Goal: Transaction & Acquisition: Download file/media

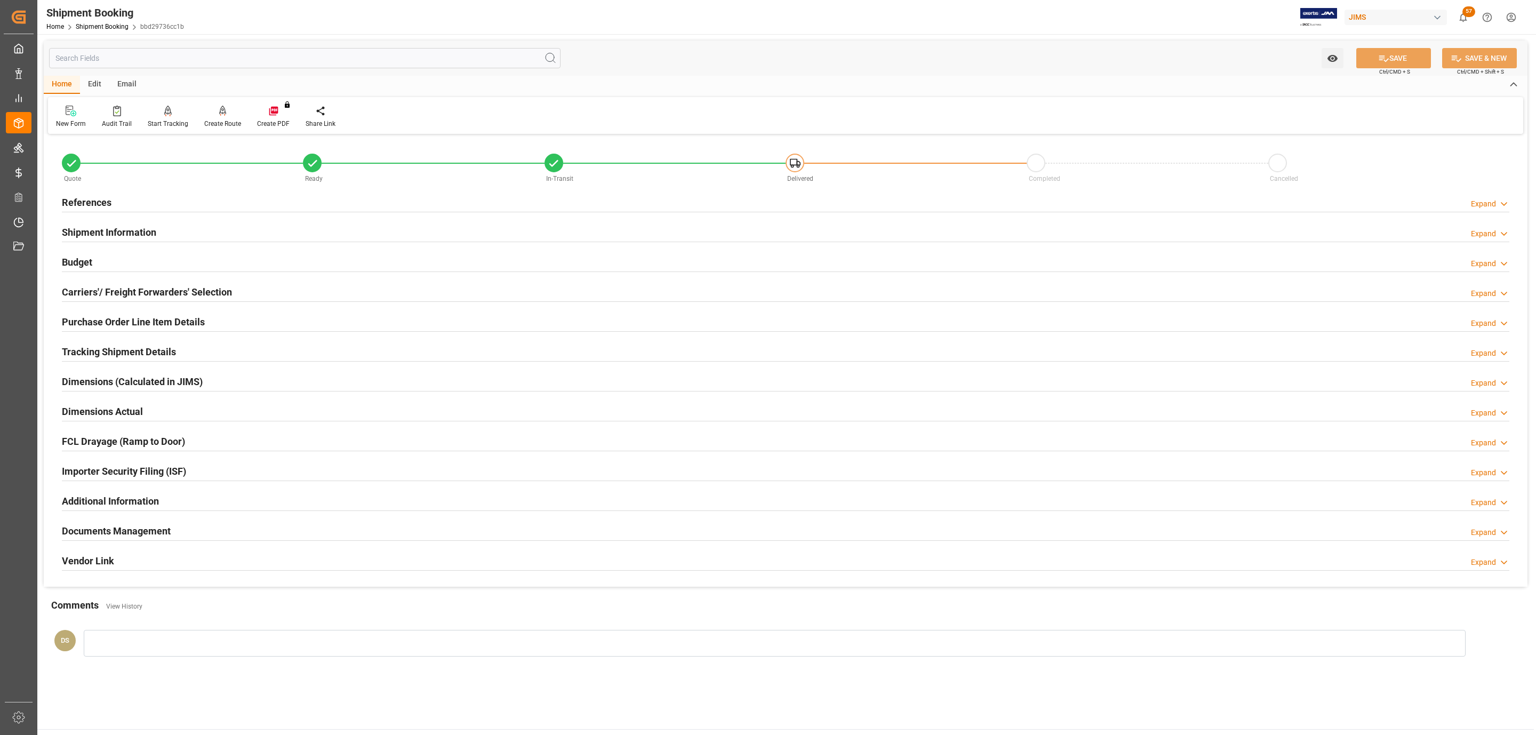
click at [144, 325] on h2 "Purchase Order Line Item Details" at bounding box center [133, 322] width 143 height 14
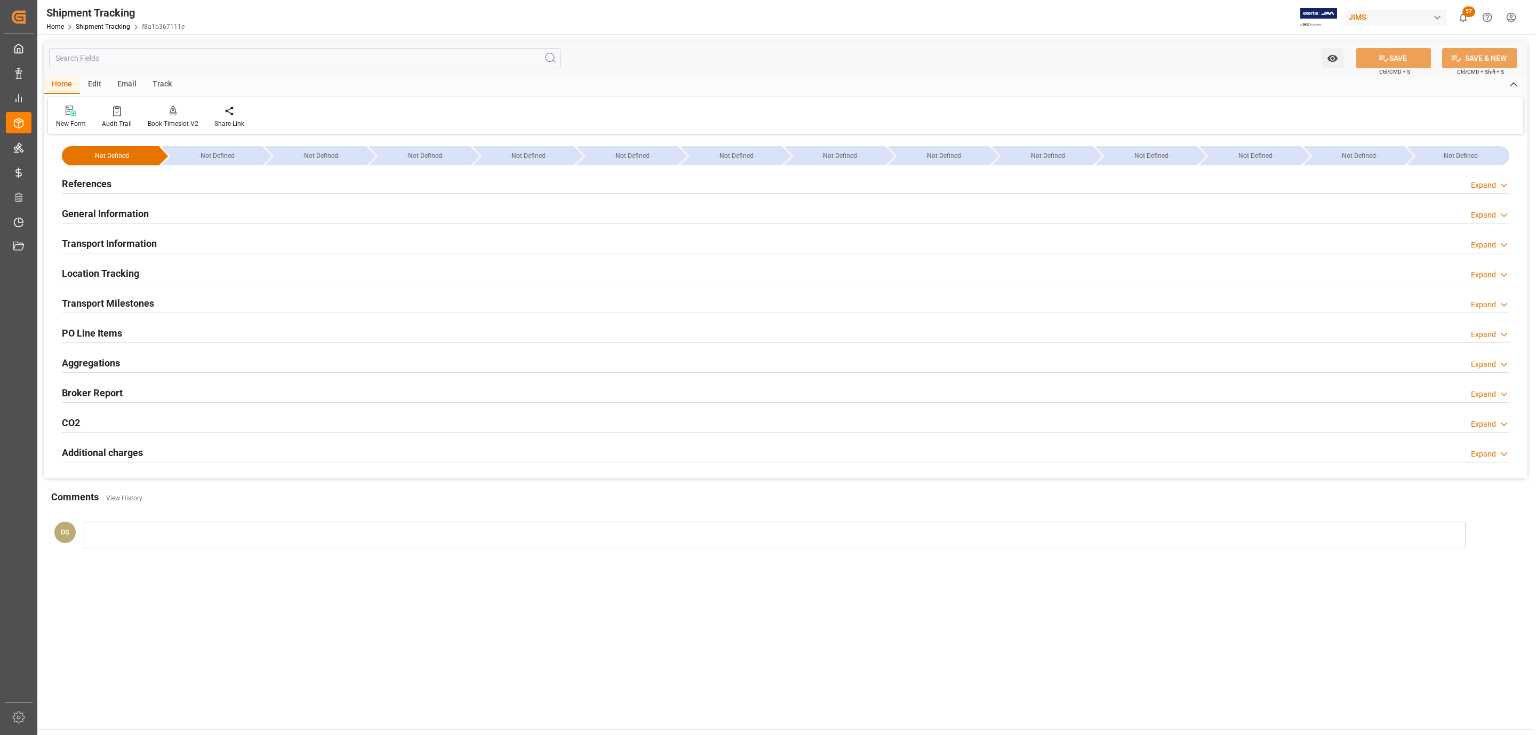
click at [193, 178] on div "References Expand" at bounding box center [786, 183] width 1448 height 20
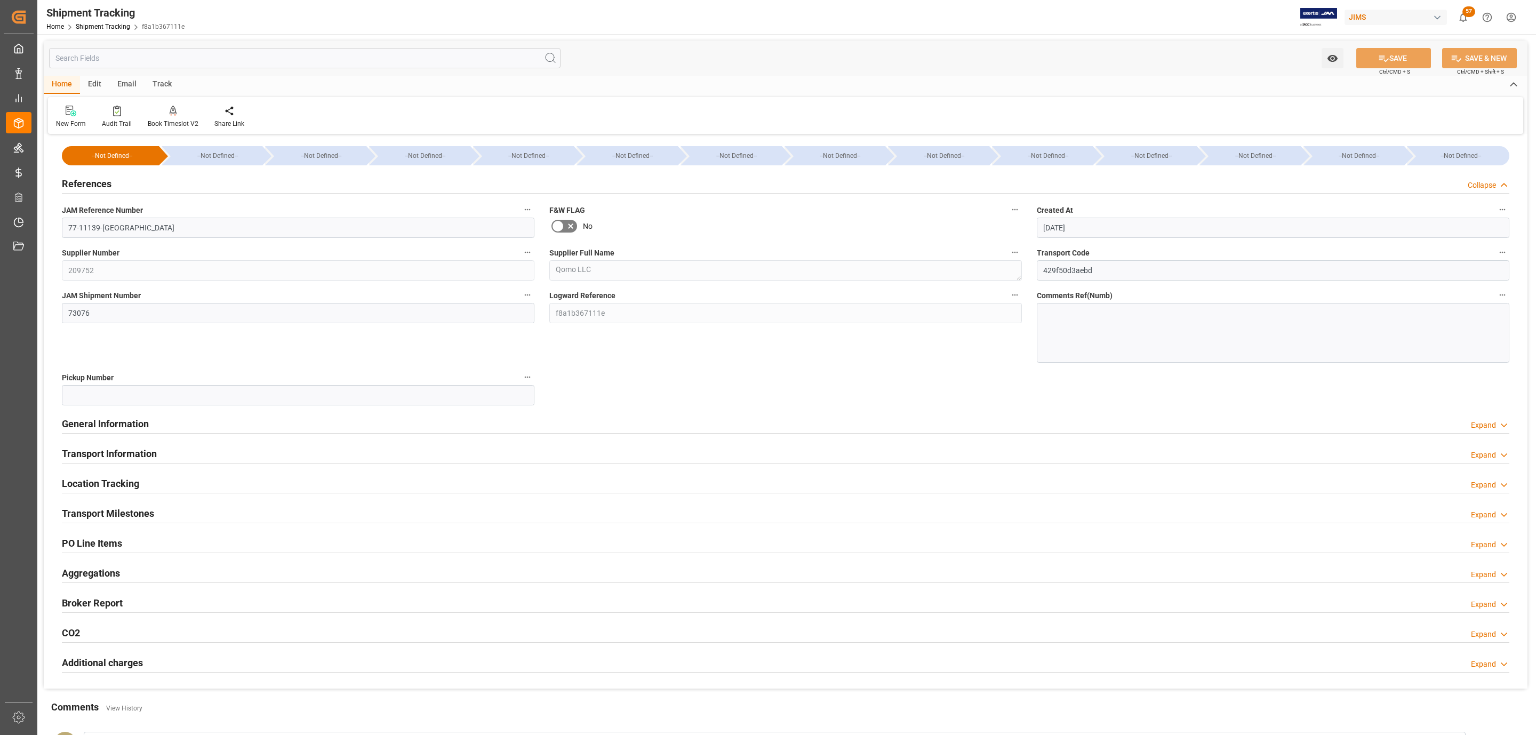
click at [193, 178] on div "References Collapse" at bounding box center [786, 183] width 1448 height 20
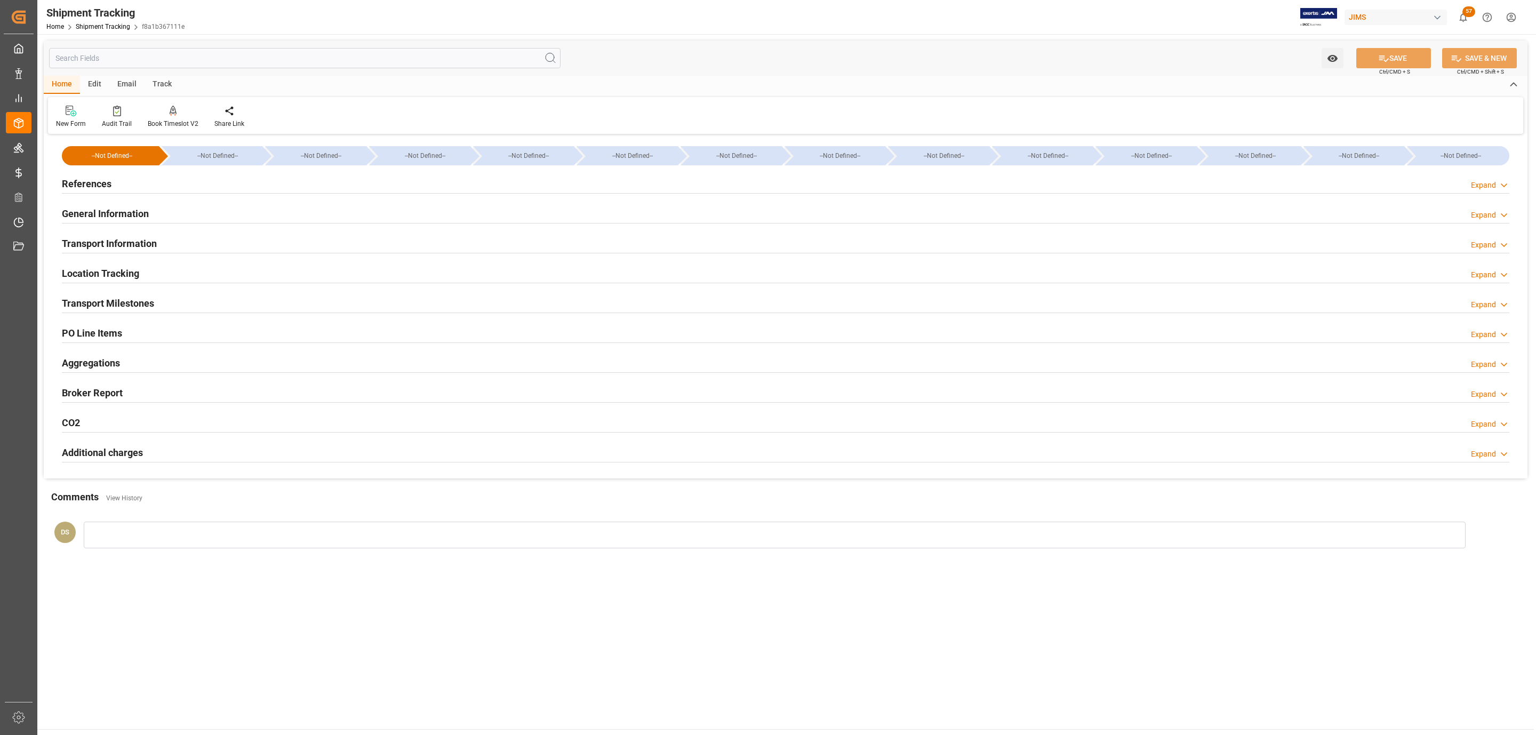
click at [113, 336] on h2 "PO Line Items" at bounding box center [92, 333] width 60 height 14
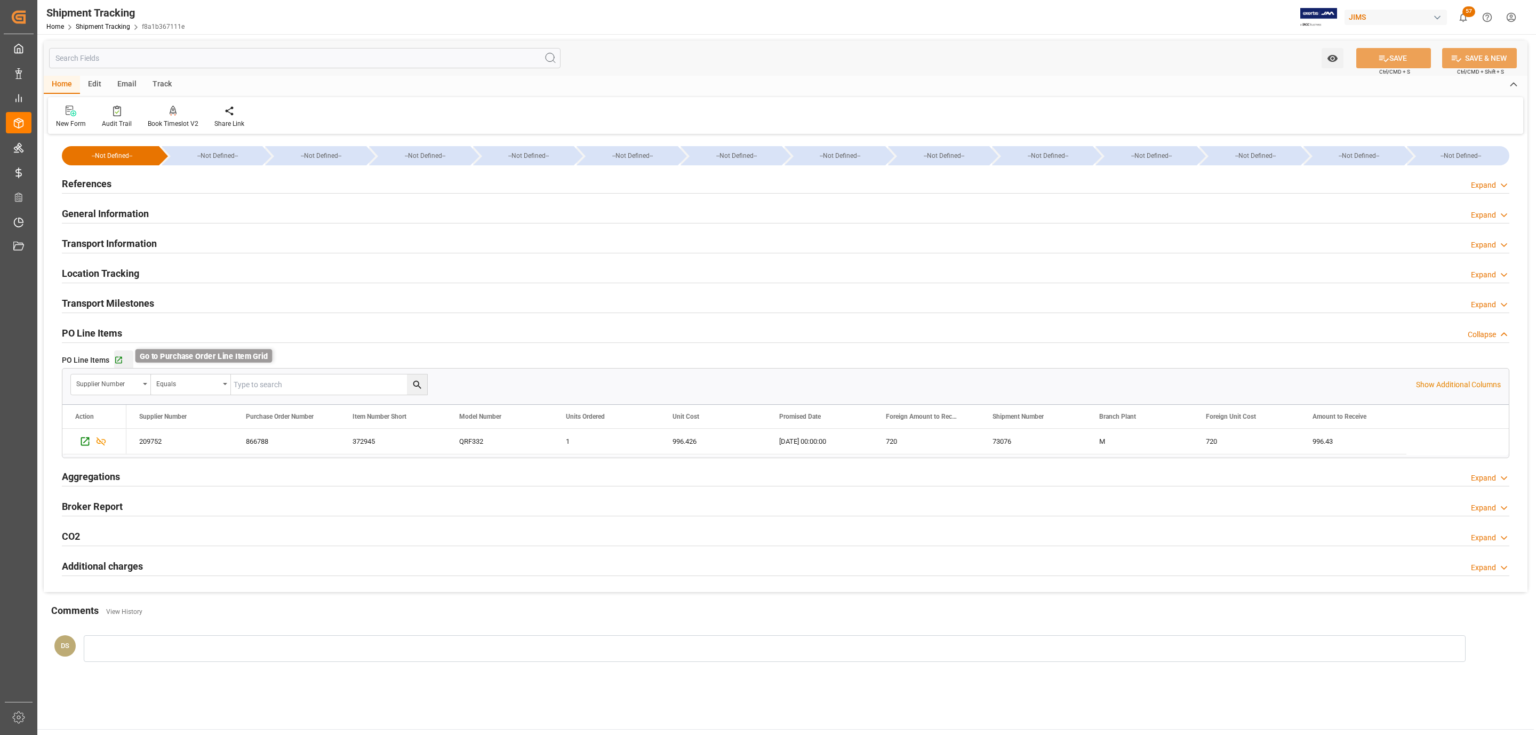
click at [115, 362] on icon "button" at bounding box center [118, 360] width 7 height 7
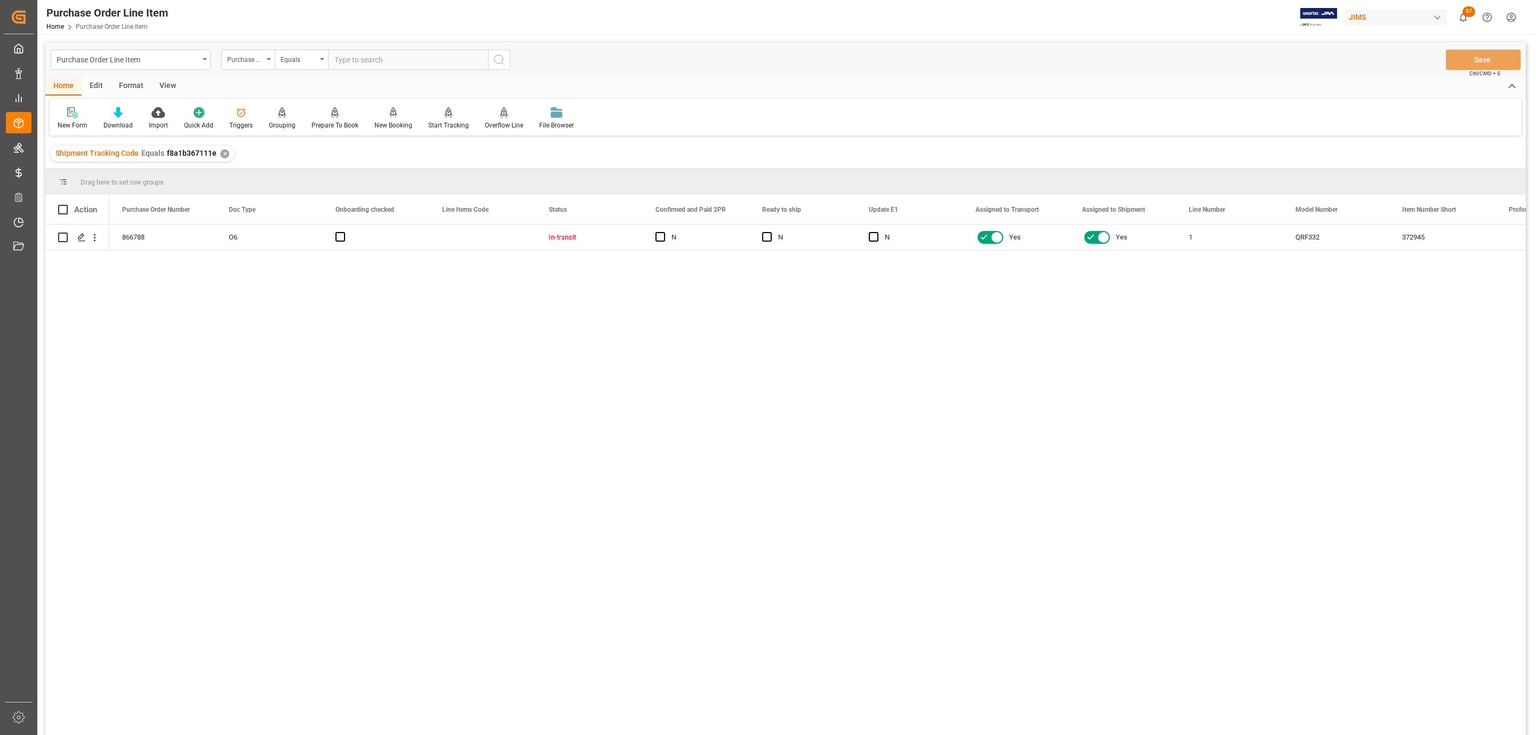
click at [170, 90] on div "View" at bounding box center [167, 86] width 33 height 18
click at [123, 111] on icon at bounding box center [124, 109] width 5 height 4
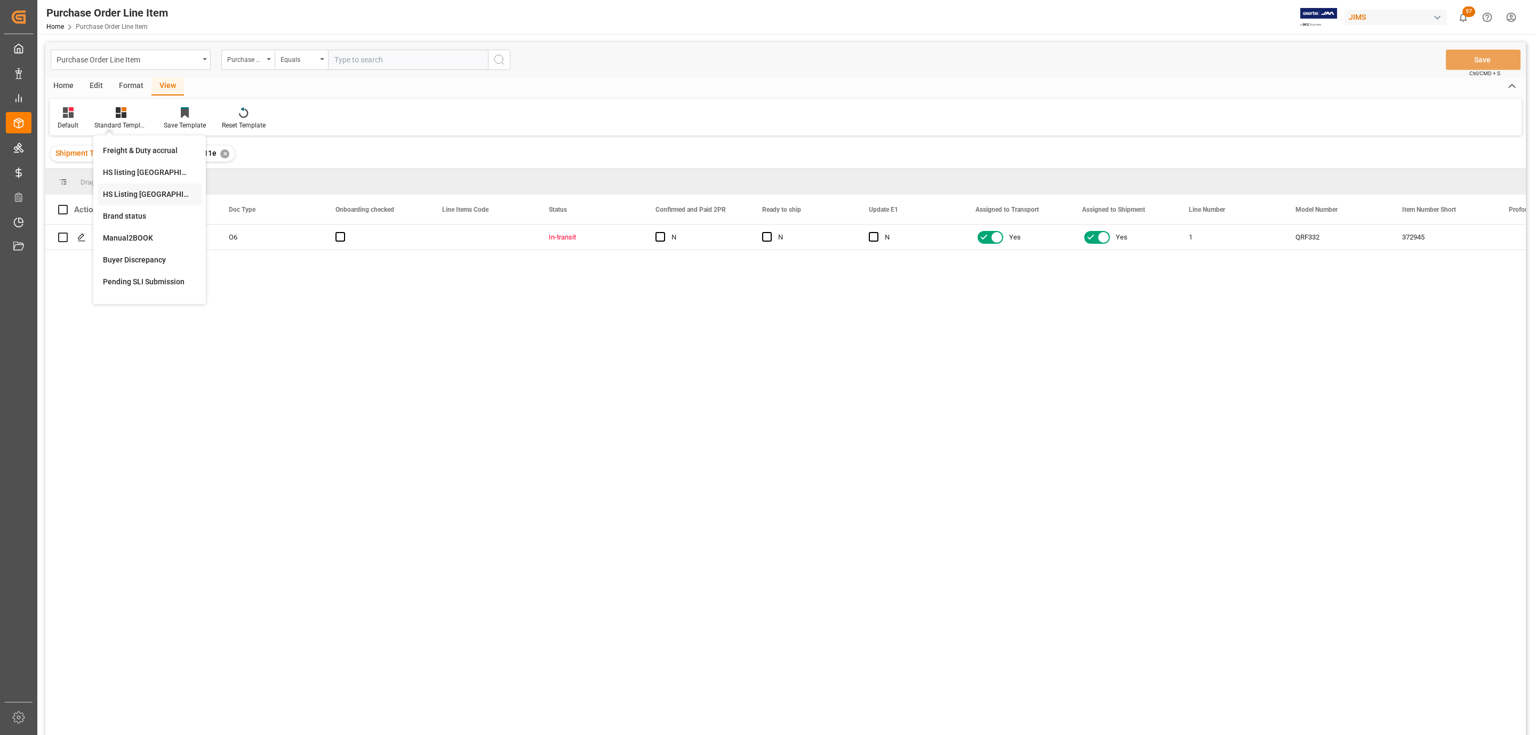
click at [153, 196] on div "HS Listing [GEOGRAPHIC_DATA]" at bounding box center [149, 194] width 93 height 11
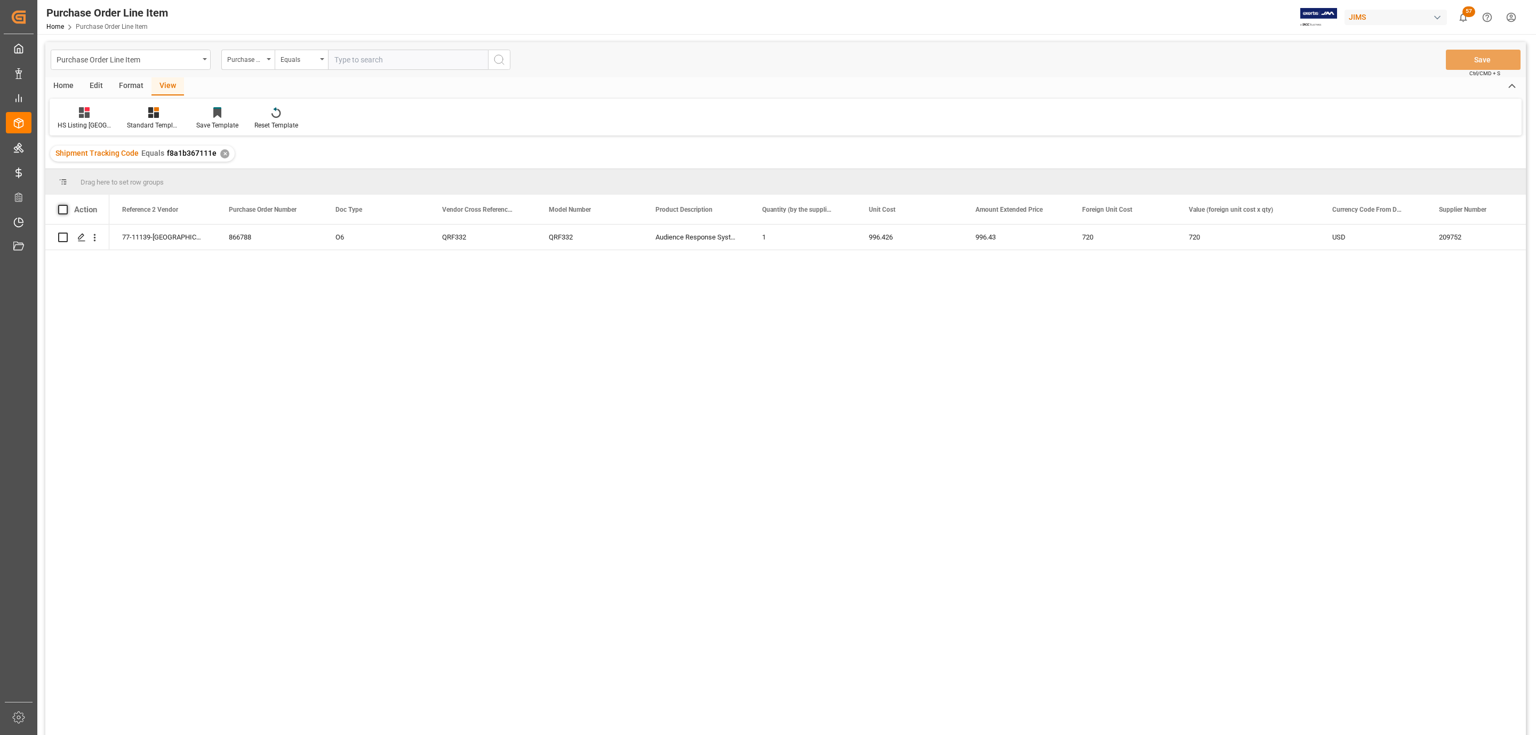
click at [67, 212] on span at bounding box center [63, 210] width 10 height 10
click at [66, 205] on input "checkbox" at bounding box center [66, 205] width 0 height 0
checkbox input "true"
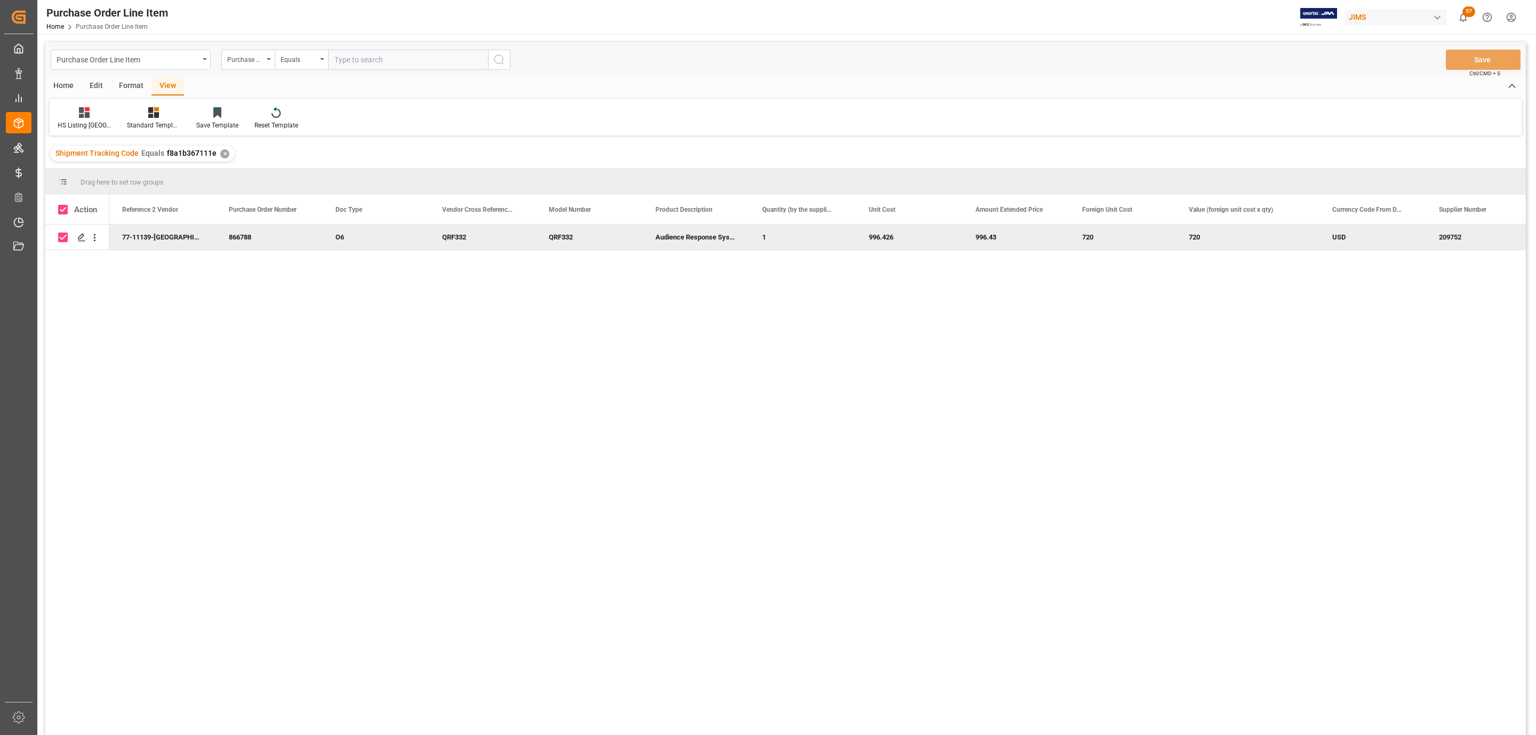
click at [58, 82] on div "Home" at bounding box center [63, 86] width 36 height 18
click at [118, 113] on icon at bounding box center [118, 112] width 9 height 11
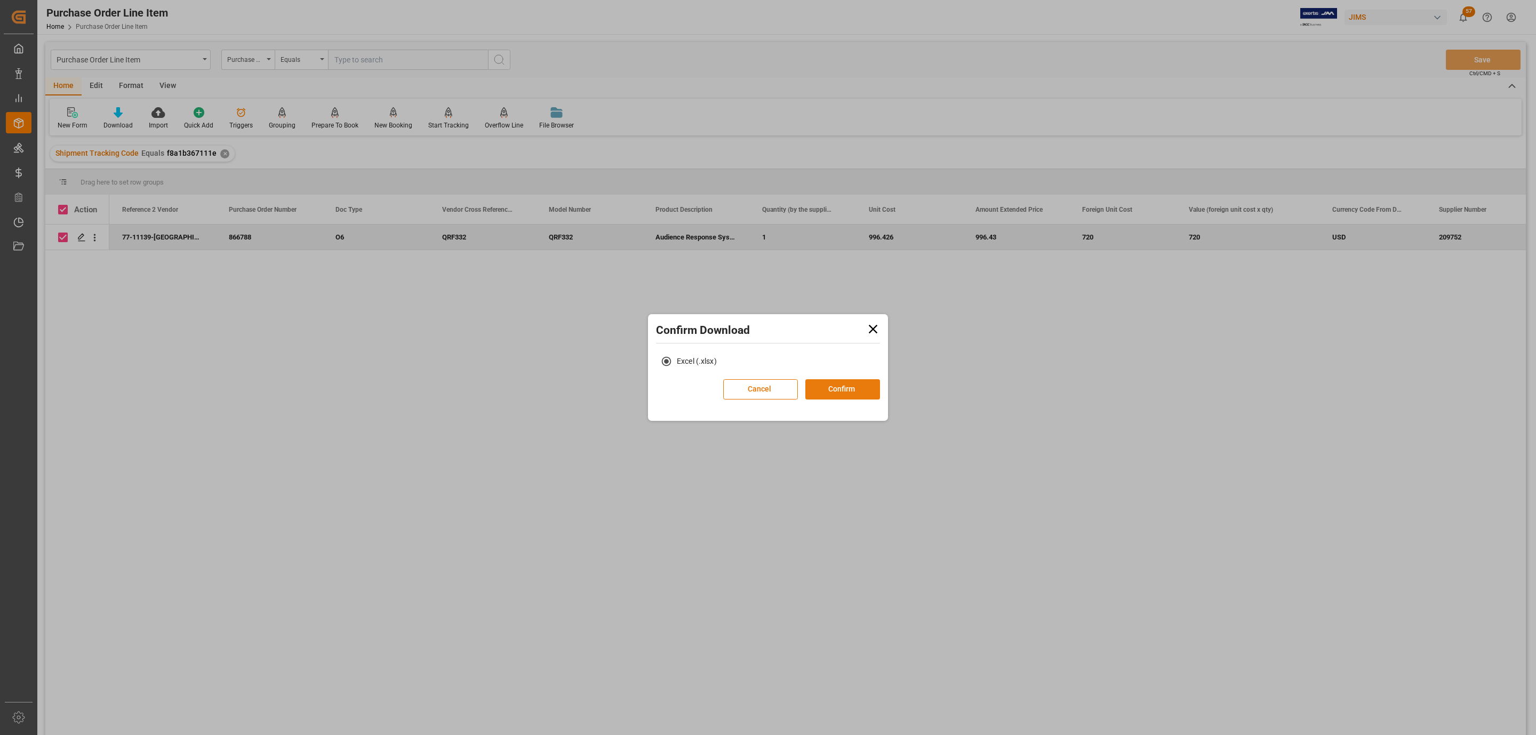
click at [832, 391] on button "Confirm" at bounding box center [842, 389] width 75 height 20
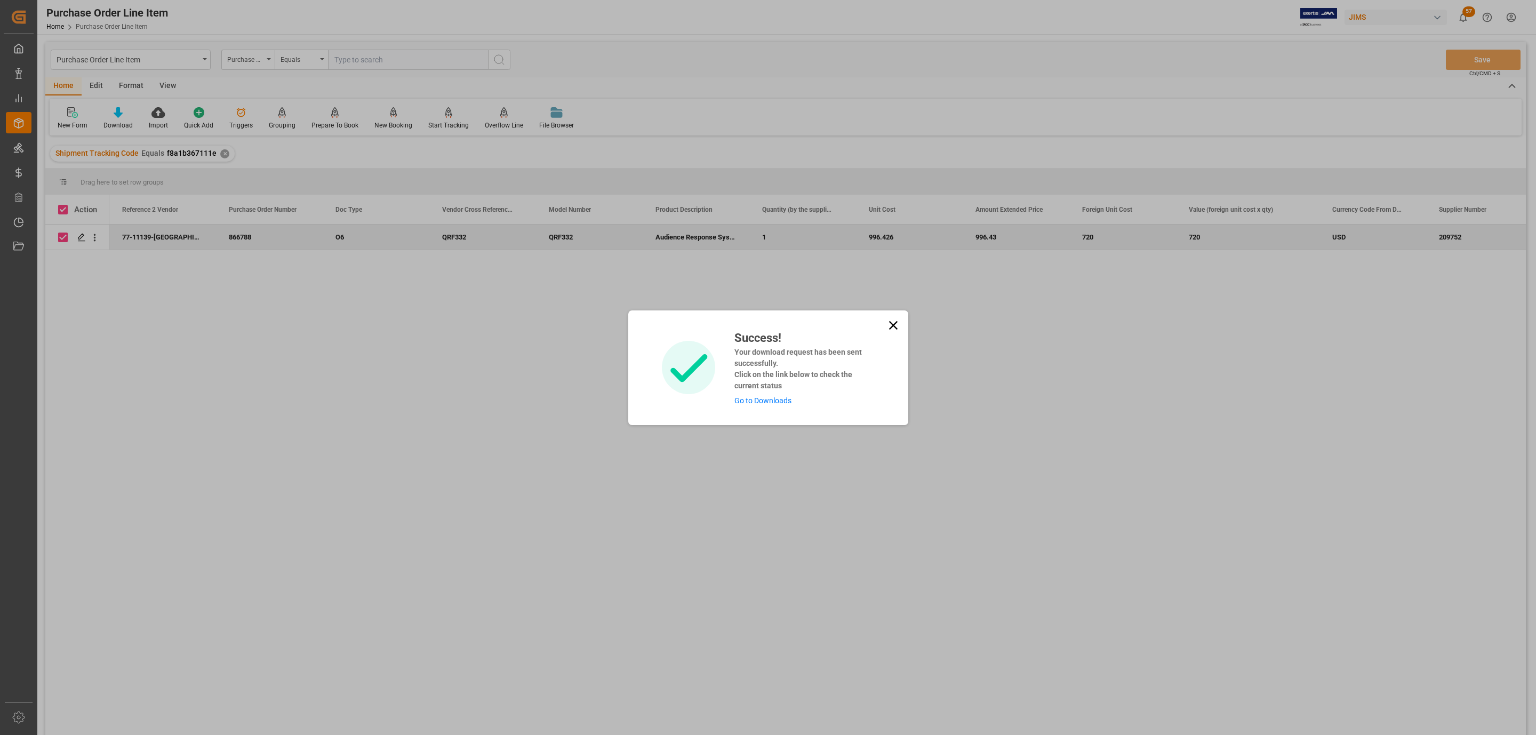
click at [759, 400] on link "Go to Downloads" at bounding box center [762, 400] width 57 height 9
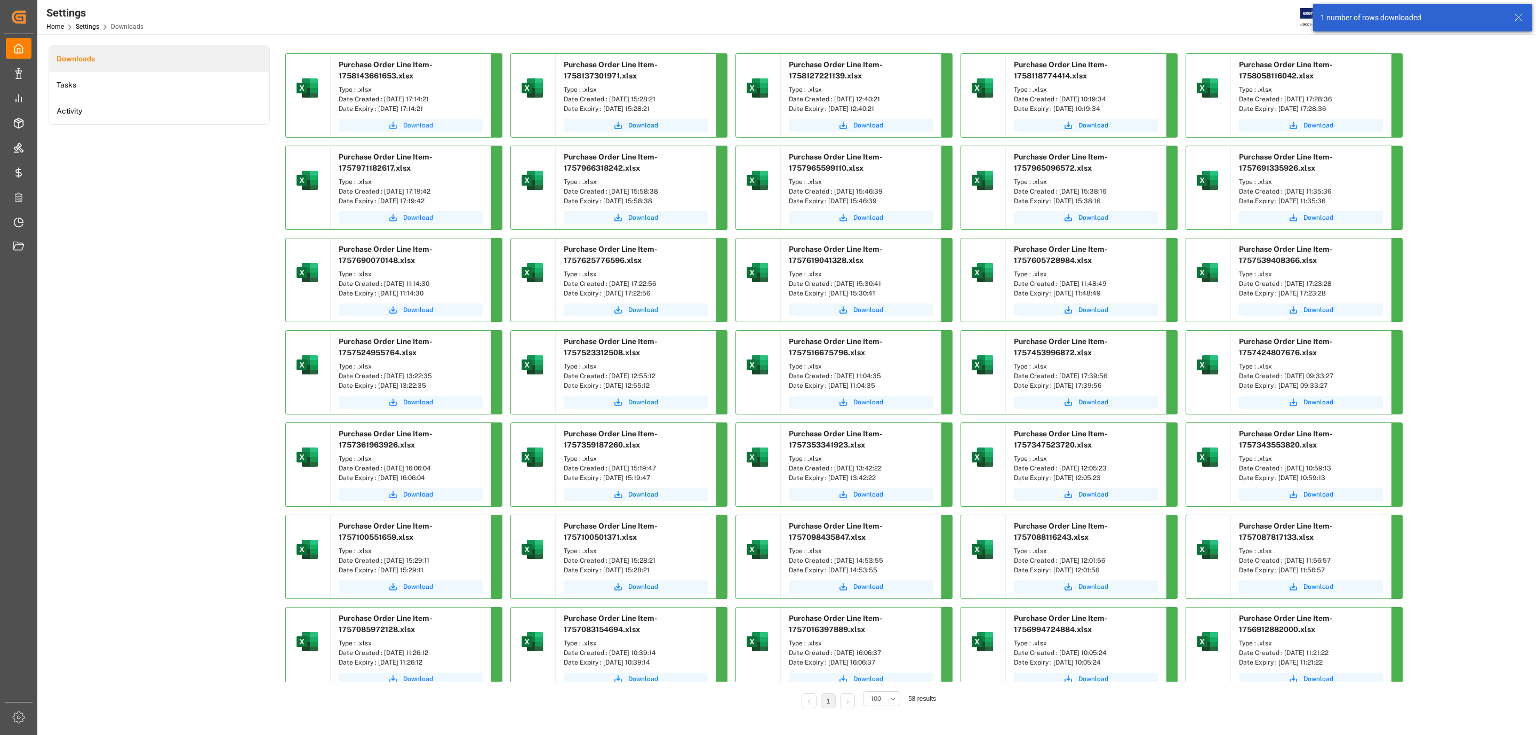
click at [403, 122] on span "Download" at bounding box center [418, 126] width 30 height 10
